Goal: Task Accomplishment & Management: Use online tool/utility

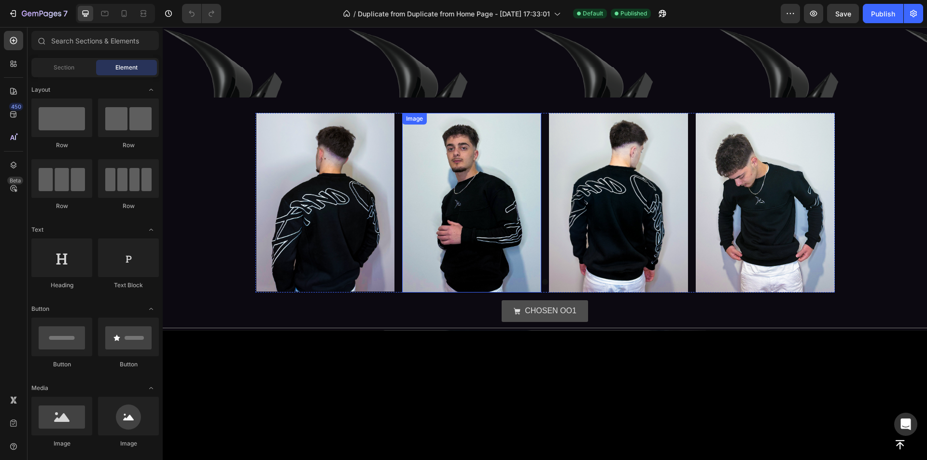
scroll to position [193, 0]
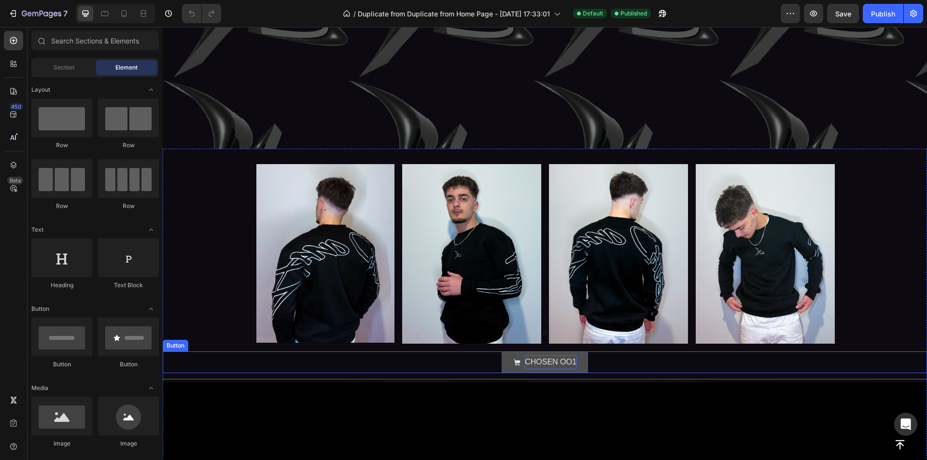
click at [537, 359] on p "CHOSEN OO1" at bounding box center [551, 362] width 52 height 14
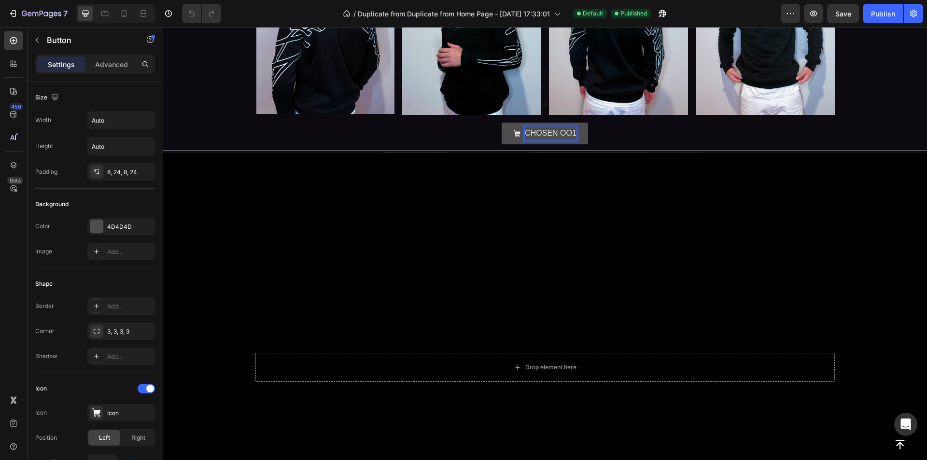
click at [525, 141] on p "CHOSEN OO1" at bounding box center [551, 134] width 52 height 14
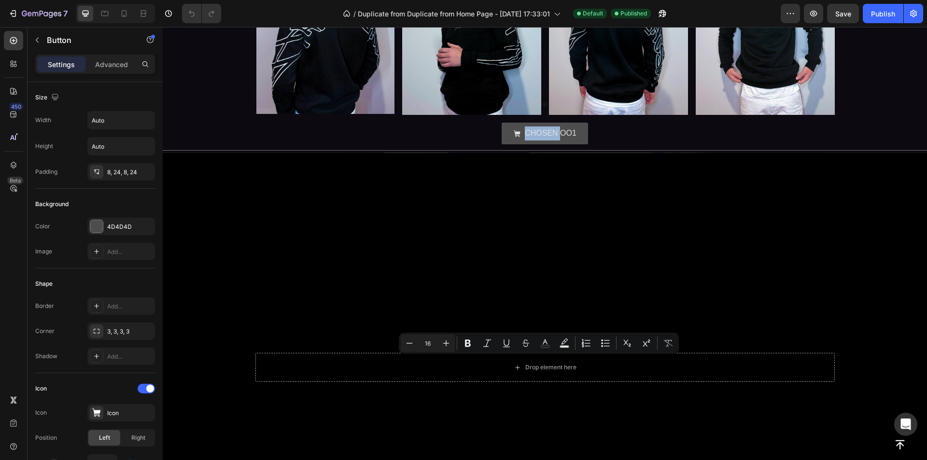
click at [502, 144] on link "CHOSEN OO1" at bounding box center [545, 134] width 86 height 22
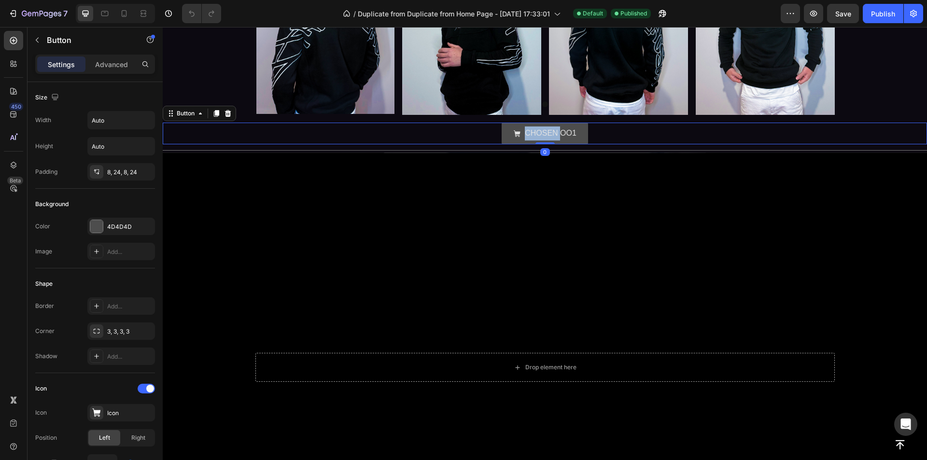
click at [502, 144] on link "CHOSEN OO1" at bounding box center [545, 134] width 86 height 22
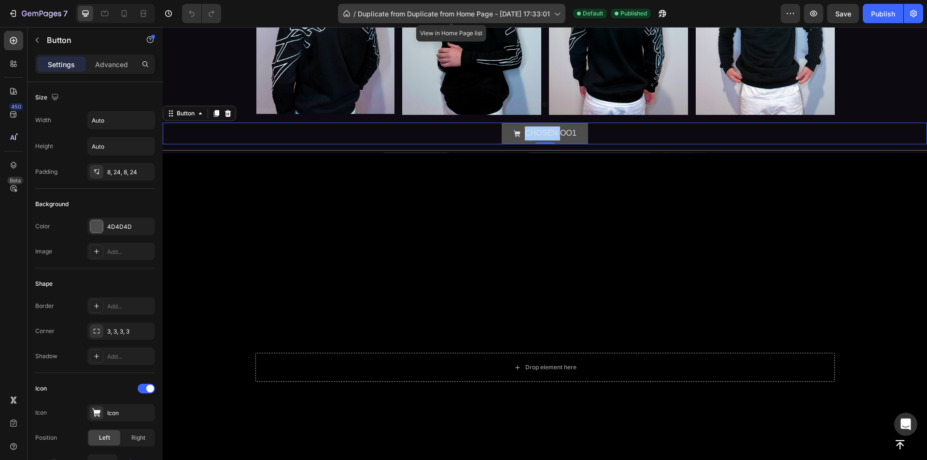
click at [439, 14] on span "Duplicate from Duplicate from Home Page - [DATE] 17:33:01" at bounding box center [454, 14] width 192 height 10
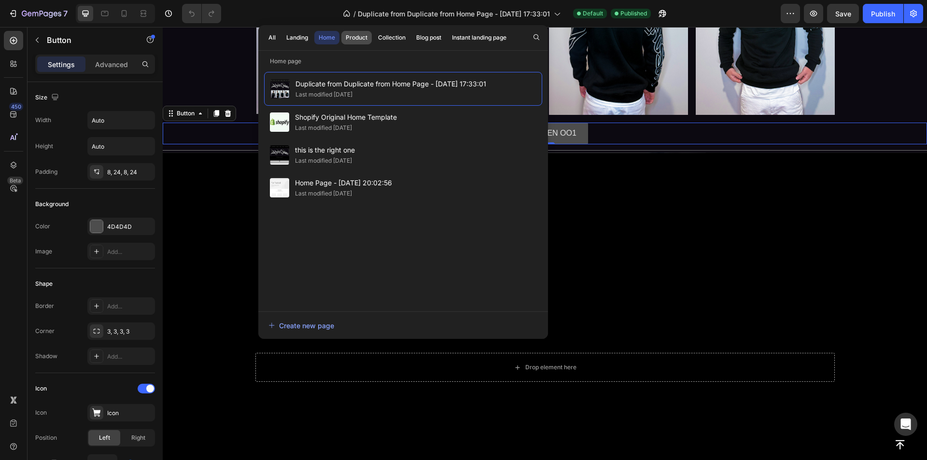
click at [352, 38] on div "Product" at bounding box center [357, 37] width 22 height 9
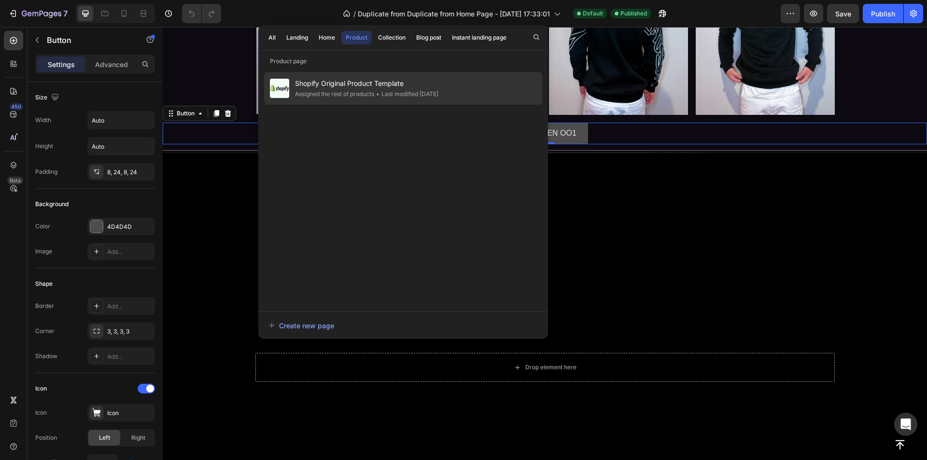
click at [360, 94] on div "Assigned the rest of products" at bounding box center [334, 94] width 79 height 10
